Goal: Information Seeking & Learning: Learn about a topic

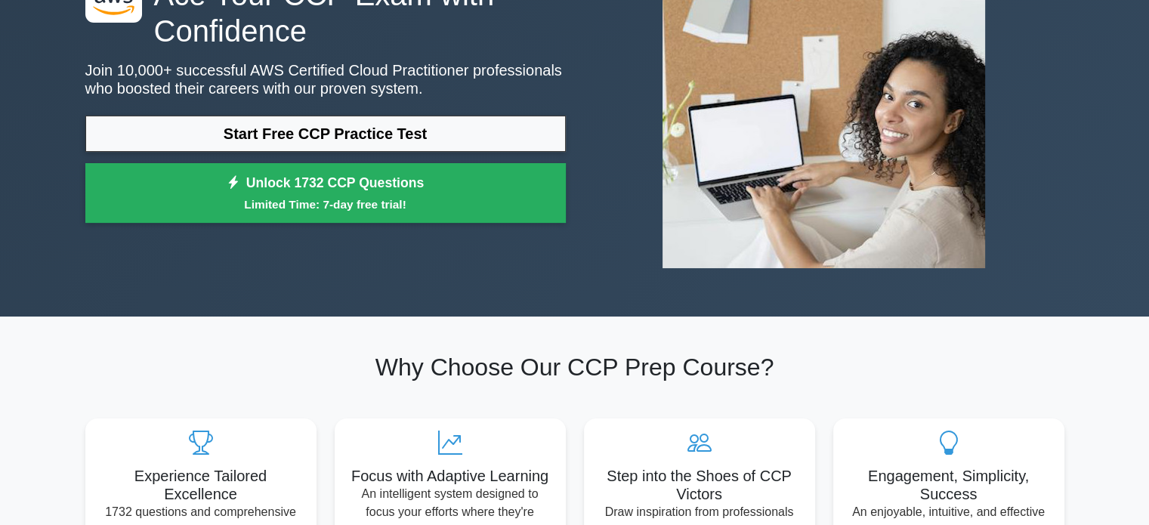
scroll to position [157, 0]
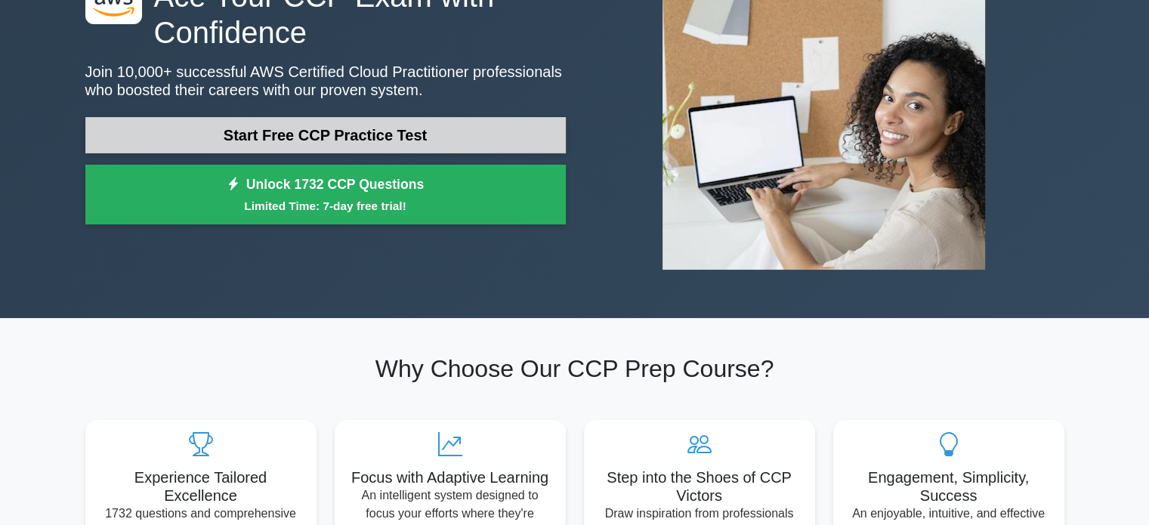
click at [353, 141] on link "Start Free CCP Practice Test" at bounding box center [325, 135] width 481 height 36
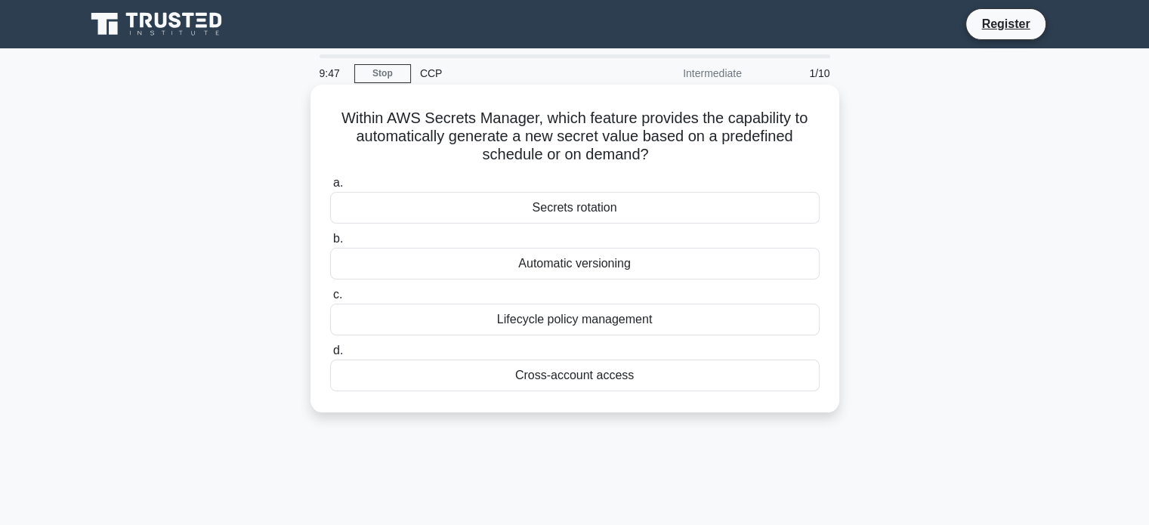
click at [571, 317] on div "Lifecycle policy management" at bounding box center [575, 320] width 490 height 32
click at [330, 300] on input "c. Lifecycle policy management" at bounding box center [330, 295] width 0 height 10
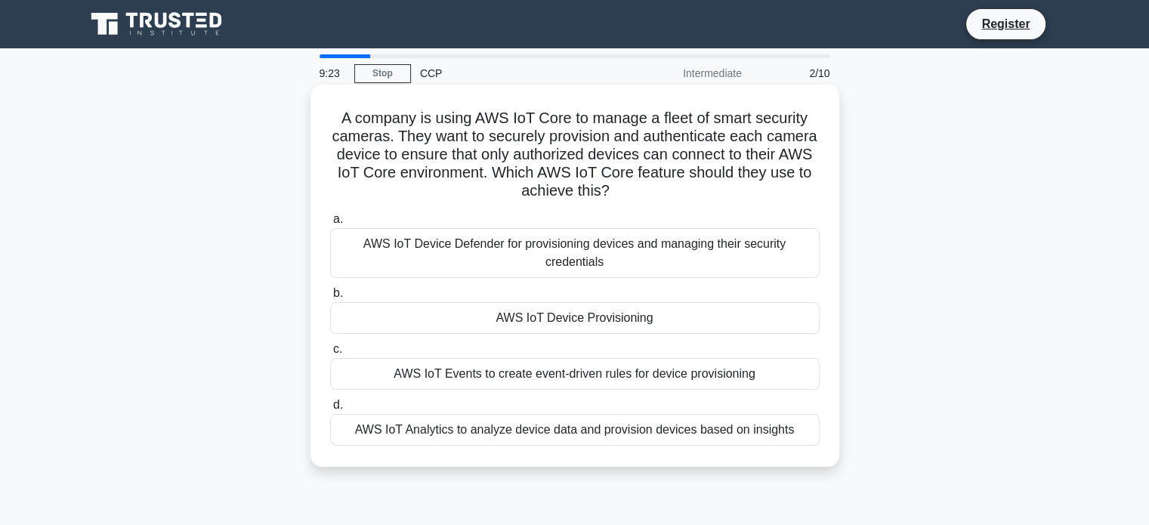
click at [506, 365] on div "AWS IoT Events to create event-driven rules for device provisioning" at bounding box center [575, 374] width 490 height 32
click at [330, 354] on input "c. AWS IoT Events to create event-driven rules for device provisioning" at bounding box center [330, 350] width 0 height 10
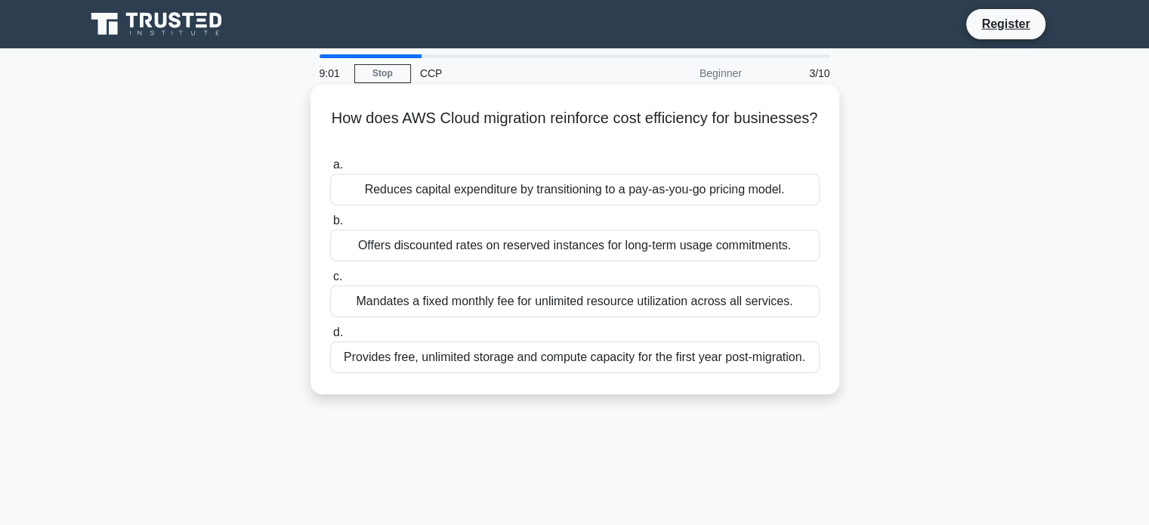
click at [515, 360] on div "Provides free, unlimited storage and compute capacity for the first year post-m…" at bounding box center [575, 358] width 490 height 32
click at [330, 338] on input "d. Provides free, unlimited storage and compute capacity for the first year pos…" at bounding box center [330, 333] width 0 height 10
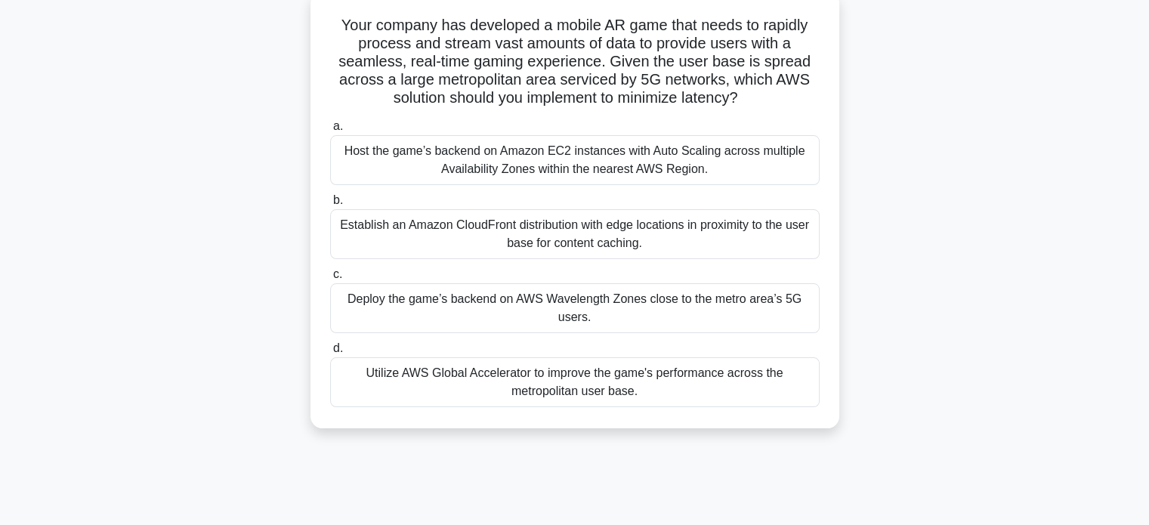
scroll to position [94, 0]
click at [541, 235] on div "Establish an Amazon CloudFront distribution with edge locations in proximity to…" at bounding box center [575, 234] width 490 height 50
click at [330, 205] on input "b. Establish an Amazon CloudFront distribution with edge locations in proximity…" at bounding box center [330, 200] width 0 height 10
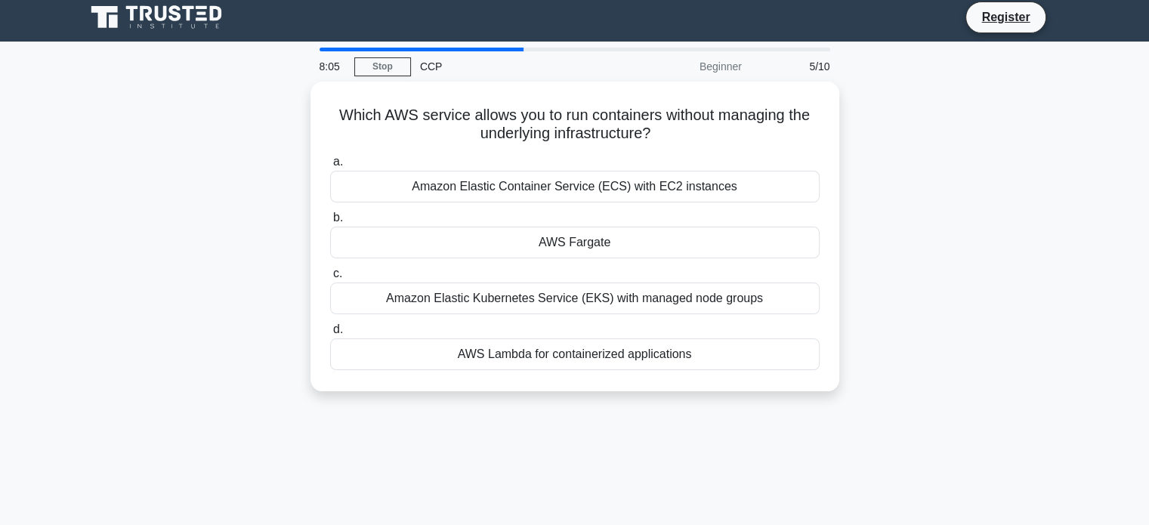
scroll to position [0, 0]
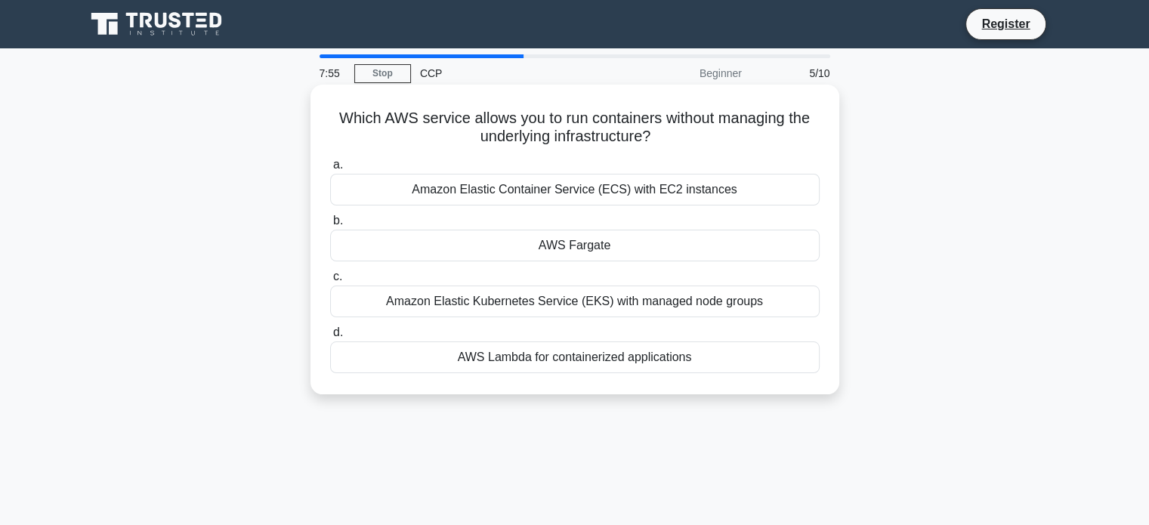
click at [614, 184] on div "Amazon Elastic Container Service (ECS) with EC2 instances" at bounding box center [575, 190] width 490 height 32
click at [330, 170] on input "a. Amazon Elastic Container Service (ECS) with EC2 instances" at bounding box center [330, 165] width 0 height 10
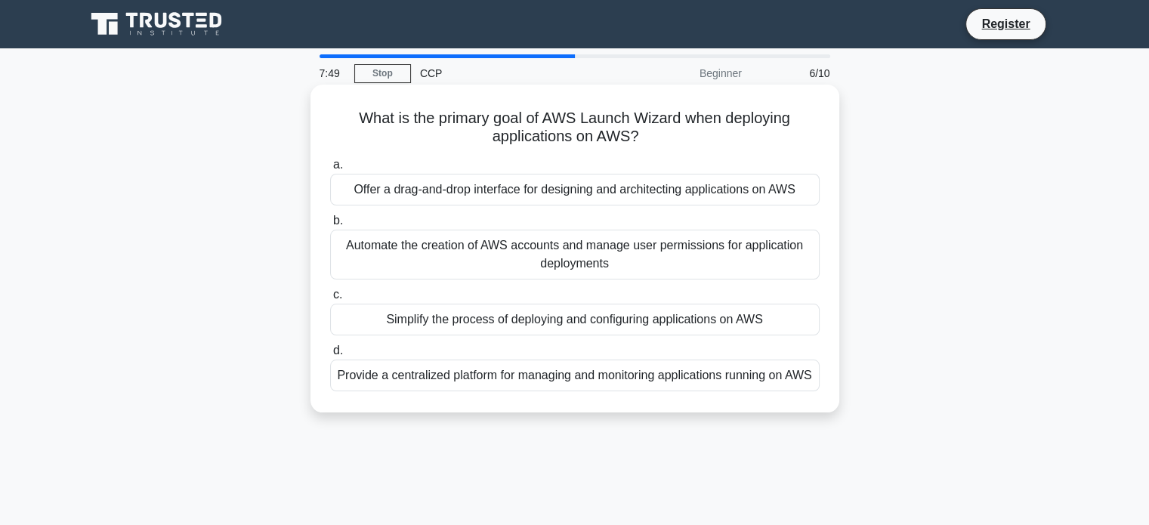
click at [555, 336] on div "a. Offer a drag-and-drop interface for designing and architecting applications …" at bounding box center [575, 274] width 508 height 242
click at [555, 322] on div "Simplify the process of deploying and configuring applications on AWS" at bounding box center [575, 320] width 490 height 32
click at [330, 300] on input "c. Simplify the process of deploying and configuring applications on AWS" at bounding box center [330, 295] width 0 height 10
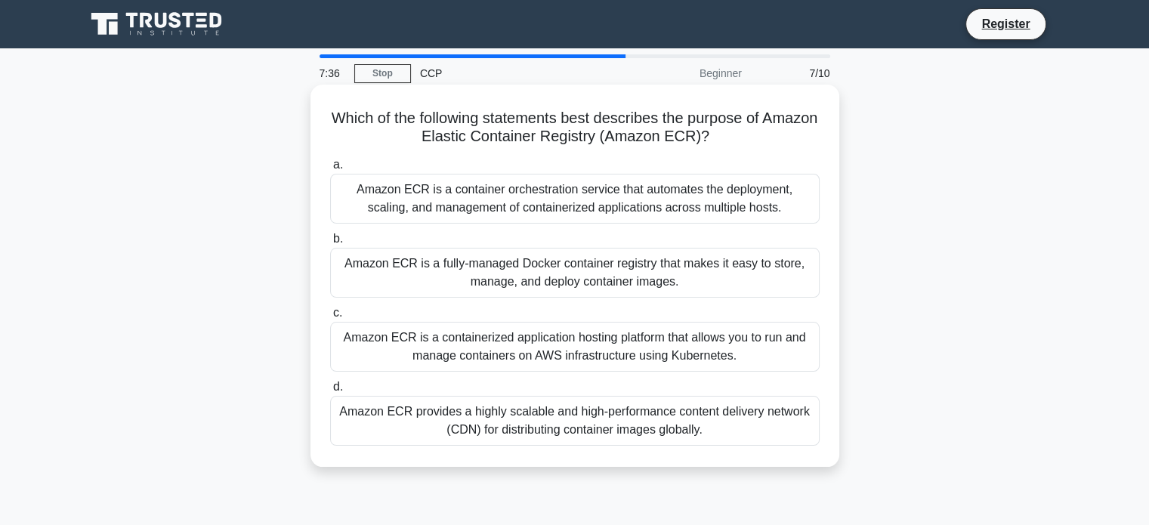
click at [522, 265] on div "Amazon ECR is a fully-managed Docker container registry that makes it easy to s…" at bounding box center [575, 273] width 490 height 50
click at [330, 244] on input "b. Amazon ECR is a fully-managed Docker container registry that makes it easy t…" at bounding box center [330, 239] width 0 height 10
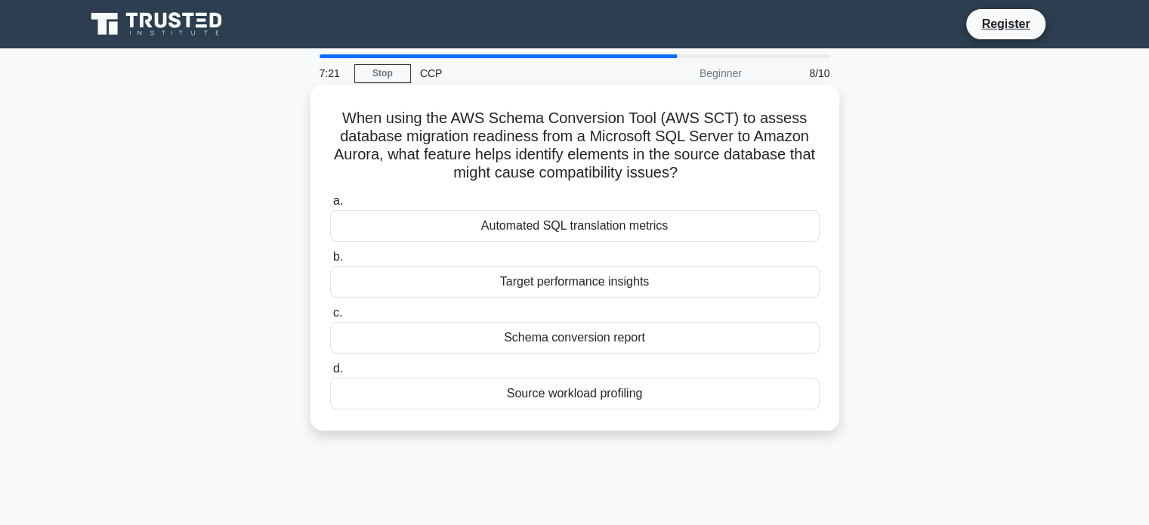
click at [611, 230] on div "Automated SQL translation metrics" at bounding box center [575, 226] width 490 height 32
click at [330, 206] on input "a. Automated SQL translation metrics" at bounding box center [330, 201] width 0 height 10
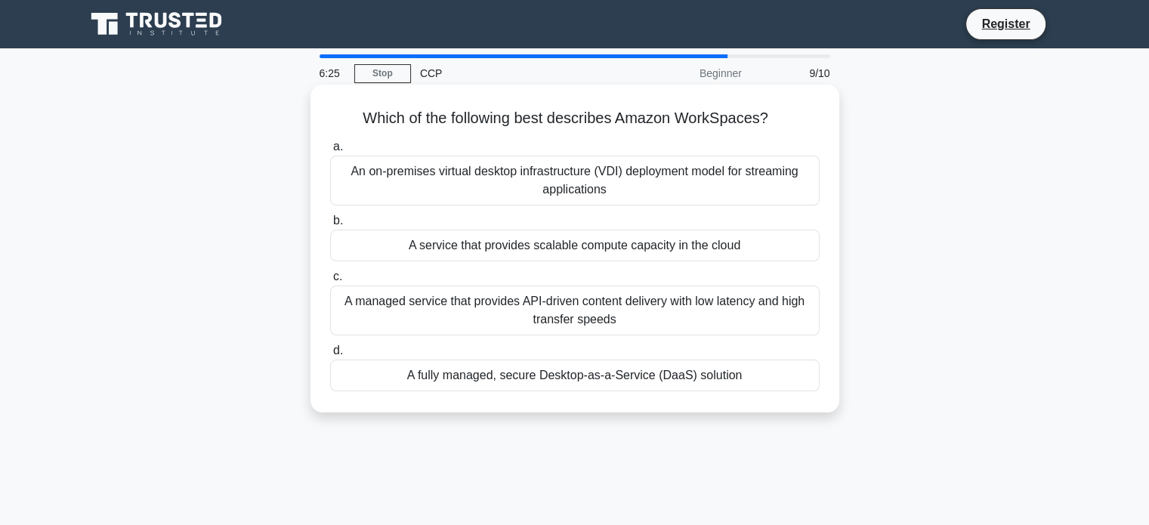
click at [602, 311] on div "A managed service that provides API-driven content delivery with low latency an…" at bounding box center [575, 311] width 490 height 50
click at [330, 282] on input "c. A managed service that provides API-driven content delivery with low latency…" at bounding box center [330, 277] width 0 height 10
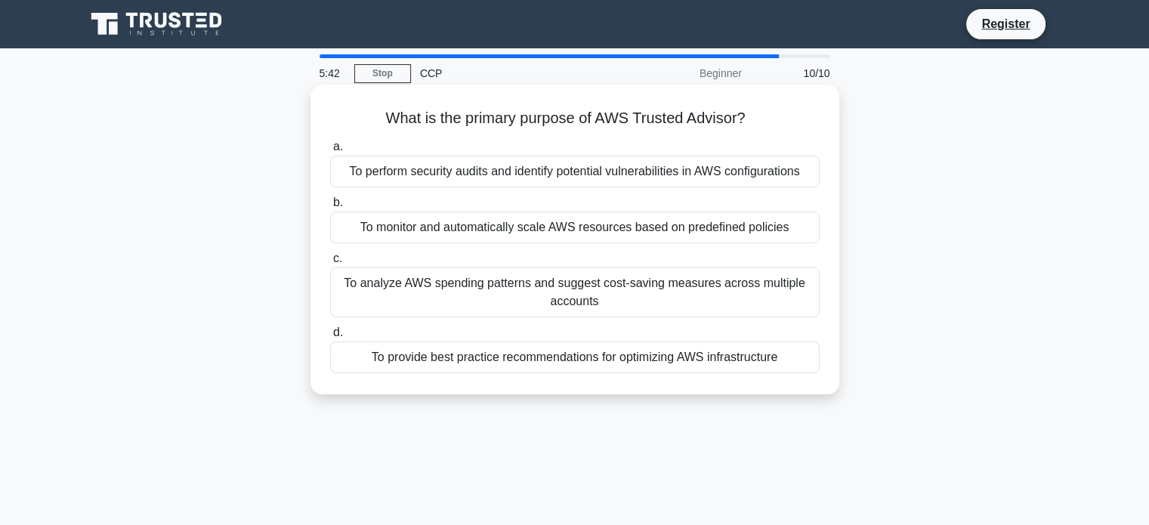
click at [577, 271] on div "To analyze AWS spending patterns and suggest cost-saving measures across multip…" at bounding box center [575, 293] width 490 height 50
click at [330, 264] on input "c. To analyze AWS spending patterns and suggest cost-saving measures across mul…" at bounding box center [330, 259] width 0 height 10
